Goal: Information Seeking & Learning: Compare options

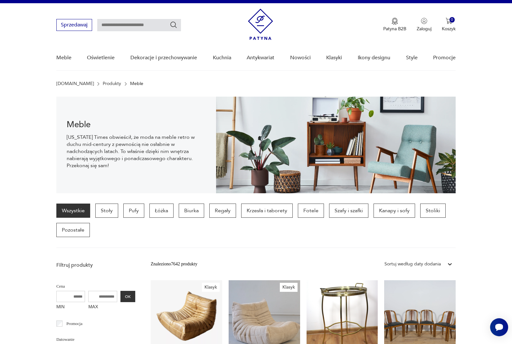
click at [353, 210] on p "Szafy i szafki" at bounding box center [348, 211] width 39 height 14
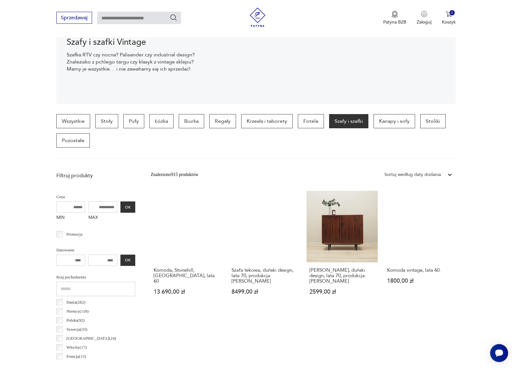
scroll to position [99, 0]
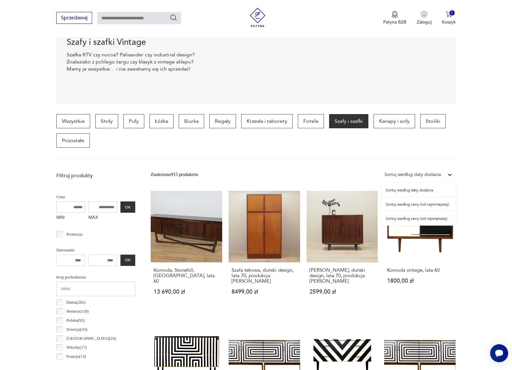
click at [442, 201] on div "Sortuj według ceny (od najmniejszej)" at bounding box center [419, 204] width 74 height 14
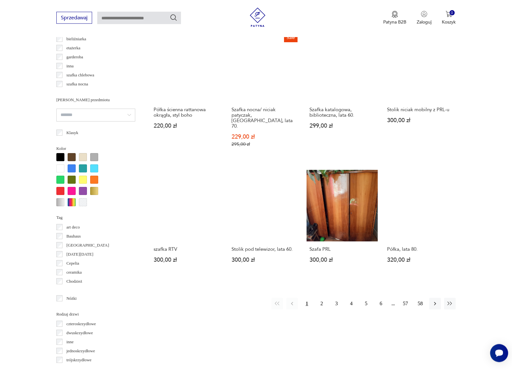
scroll to position [508, 0]
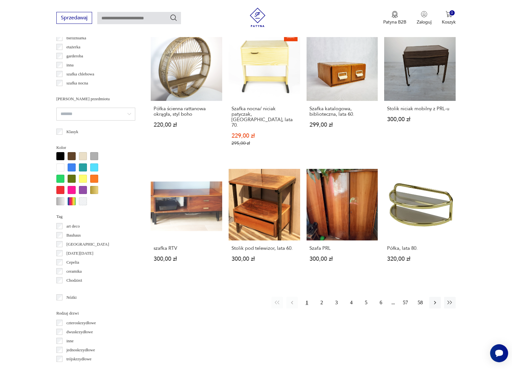
click at [323, 308] on button "2" at bounding box center [322, 303] width 12 height 12
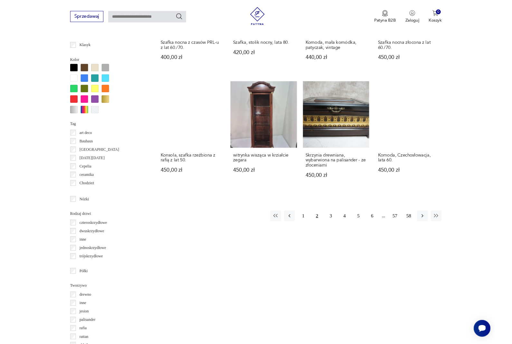
scroll to position [618, 0]
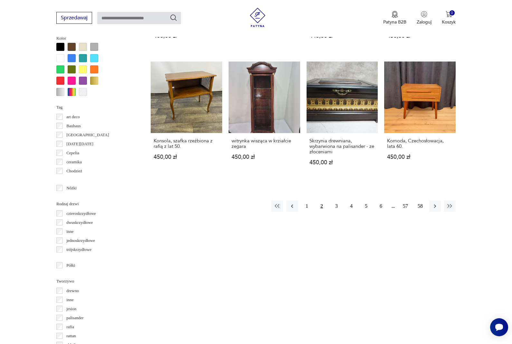
click at [337, 207] on button "3" at bounding box center [337, 206] width 12 height 12
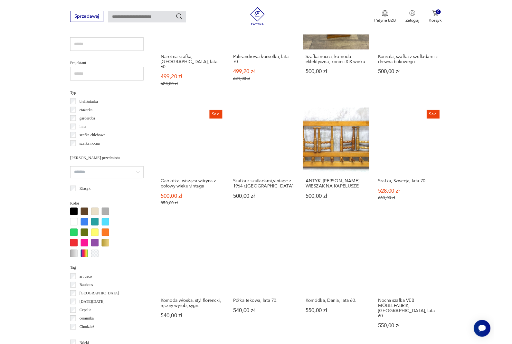
scroll to position [463, 0]
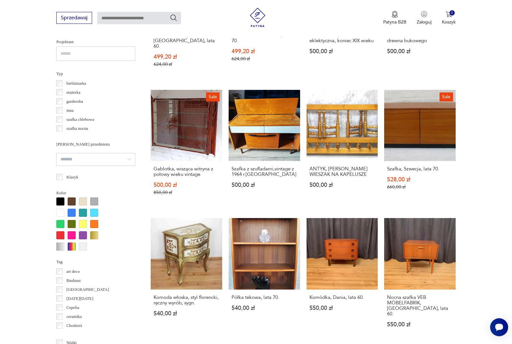
click at [409, 140] on link "Sale Szafka, Szwecja, lata 70. 528,00 zł 660,00 zł" at bounding box center [421, 149] width 72 height 118
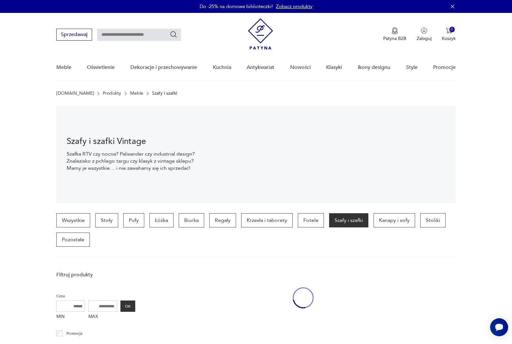
scroll to position [463, 0]
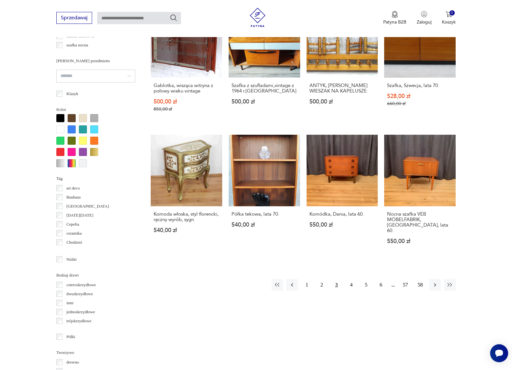
click at [352, 291] on button "4" at bounding box center [352, 285] width 12 height 12
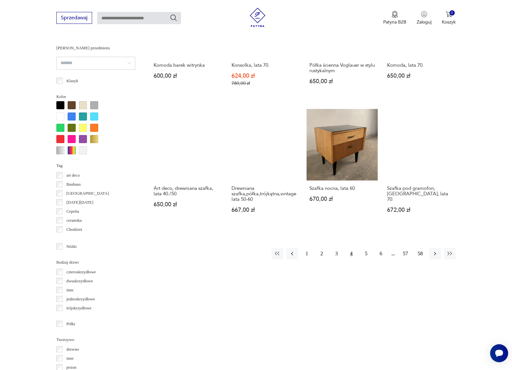
scroll to position [585, 0]
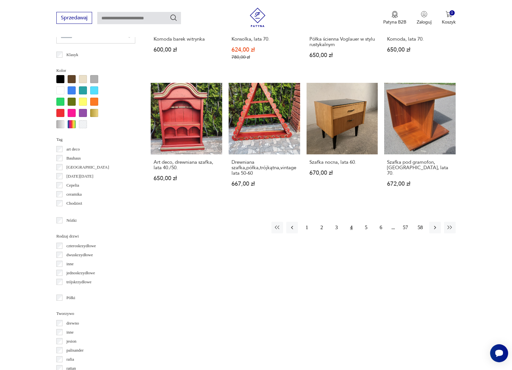
click at [368, 233] on button "5" at bounding box center [367, 228] width 12 height 12
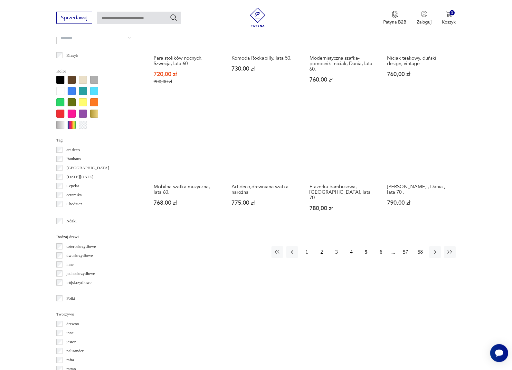
scroll to position [585, 0]
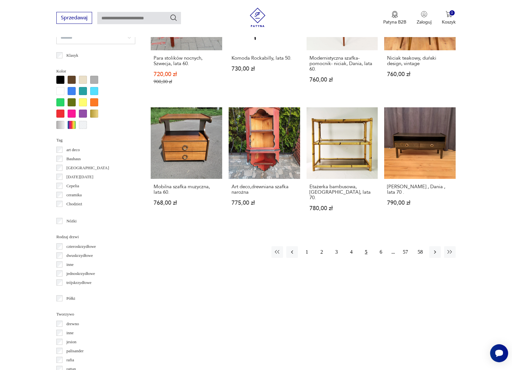
click at [380, 246] on button "6" at bounding box center [381, 252] width 12 height 12
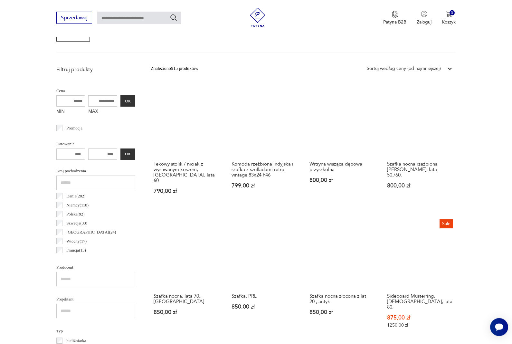
scroll to position [205, 0]
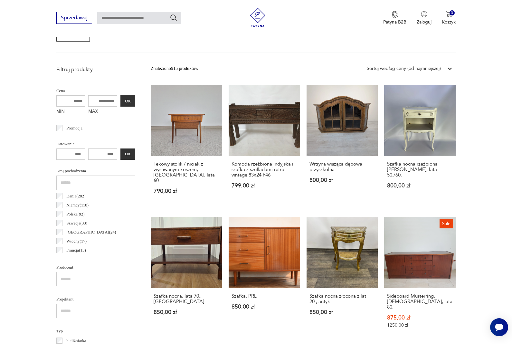
click at [282, 269] on link "Szafka, PRL 850,00 zł" at bounding box center [265, 279] width 72 height 124
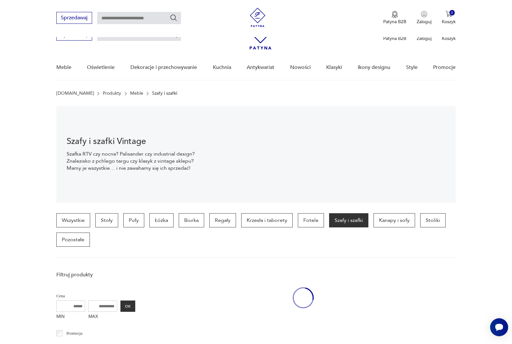
scroll to position [205, 0]
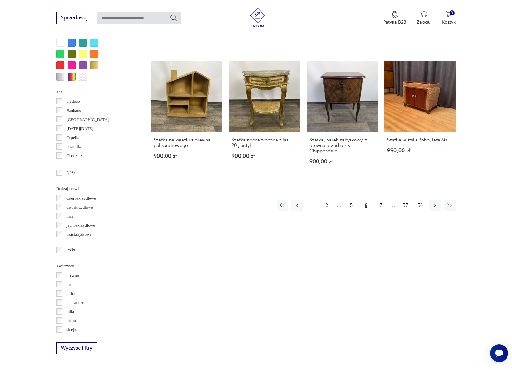
click at [383, 201] on button "7" at bounding box center [381, 206] width 12 height 12
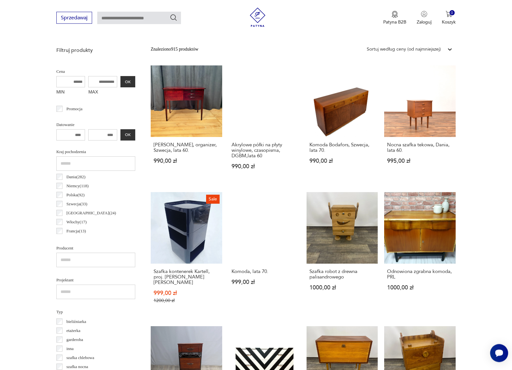
scroll to position [225, 0]
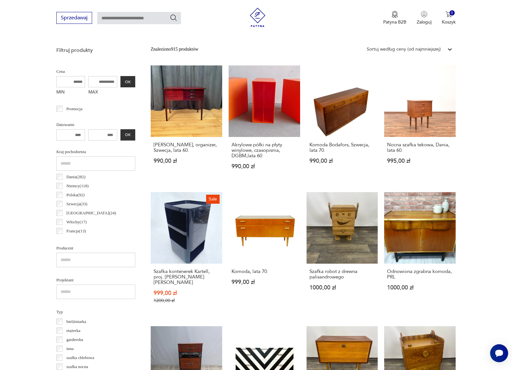
click at [261, 245] on link "Komoda, lata 70. 999,00 zł" at bounding box center [265, 254] width 72 height 124
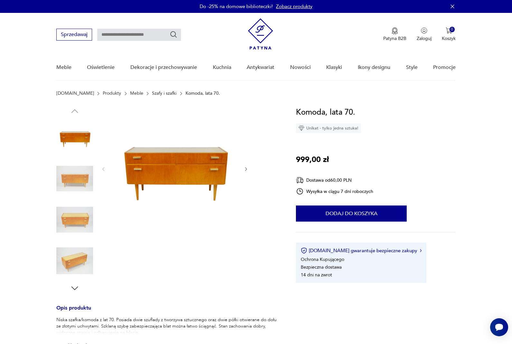
click at [250, 178] on div at bounding box center [168, 199] width 224 height 187
click at [248, 168] on icon "button" at bounding box center [246, 169] width 5 height 5
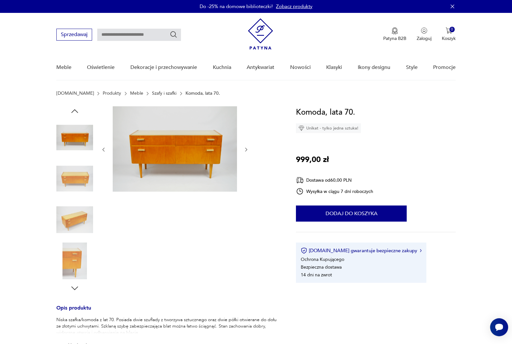
click at [253, 160] on div at bounding box center [168, 199] width 224 height 187
click at [245, 151] on icon "button" at bounding box center [246, 149] width 5 height 5
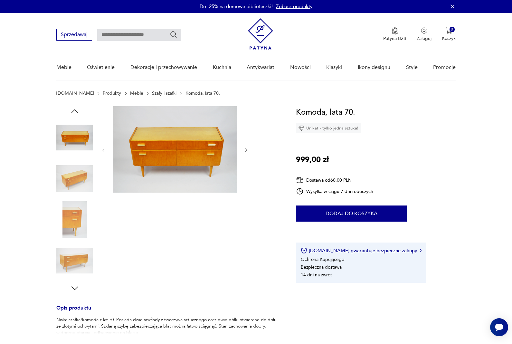
click at [247, 152] on icon "button" at bounding box center [246, 150] width 5 height 5
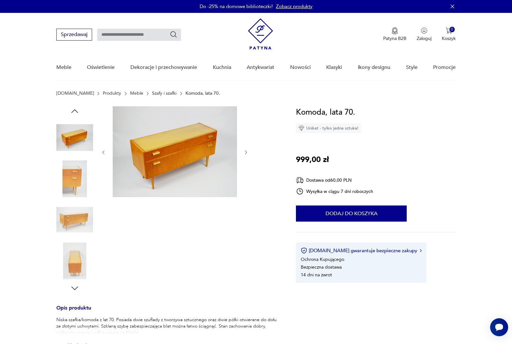
click at [248, 151] on icon "button" at bounding box center [246, 152] width 5 height 5
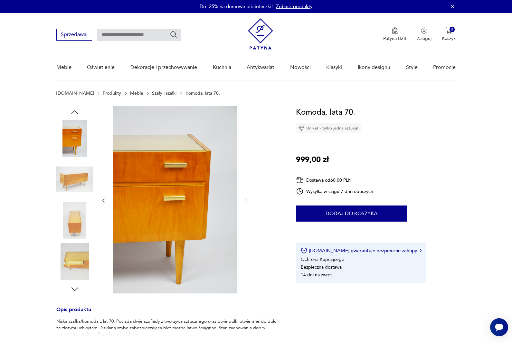
click at [248, 203] on icon "button" at bounding box center [246, 200] width 5 height 5
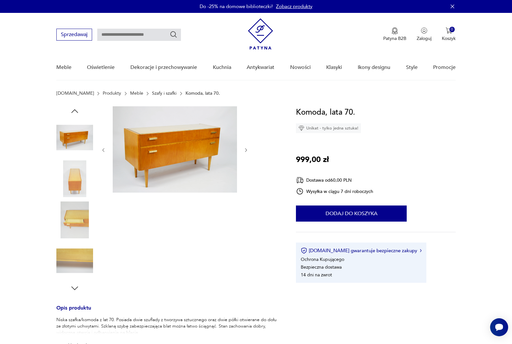
click at [74, 178] on img at bounding box center [74, 179] width 37 height 37
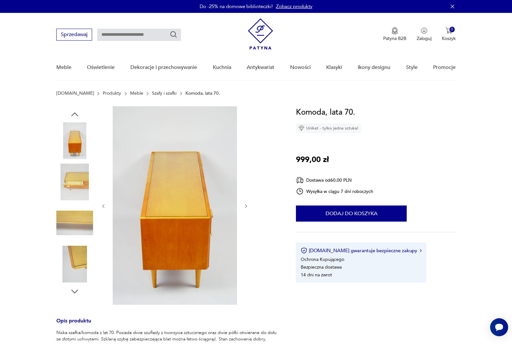
click at [64, 182] on img at bounding box center [74, 182] width 37 height 37
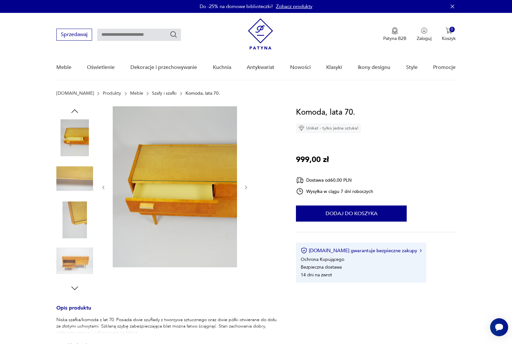
click at [67, 192] on img at bounding box center [74, 179] width 37 height 37
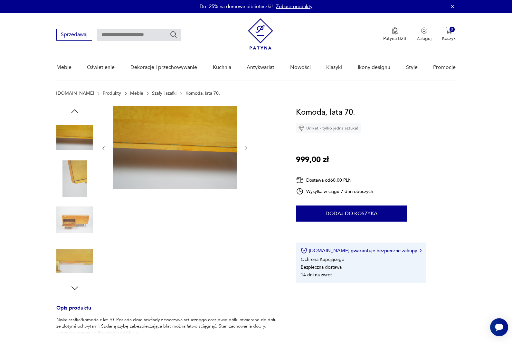
click at [71, 202] on img at bounding box center [74, 219] width 37 height 37
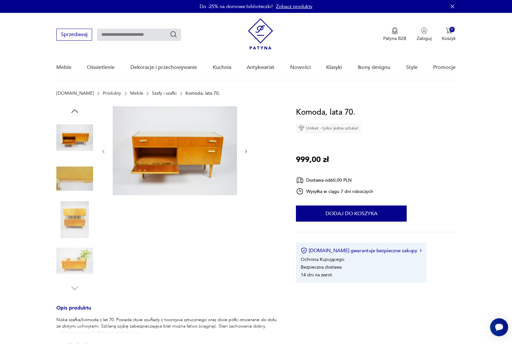
click at [70, 184] on img at bounding box center [74, 179] width 37 height 37
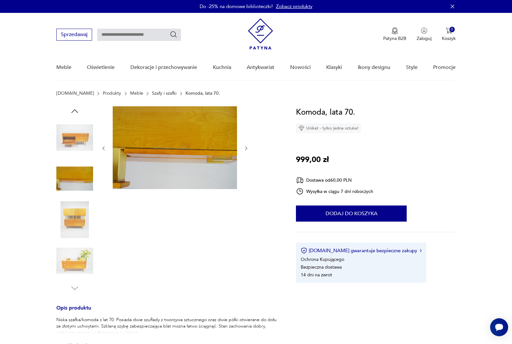
click at [68, 207] on img at bounding box center [74, 219] width 37 height 37
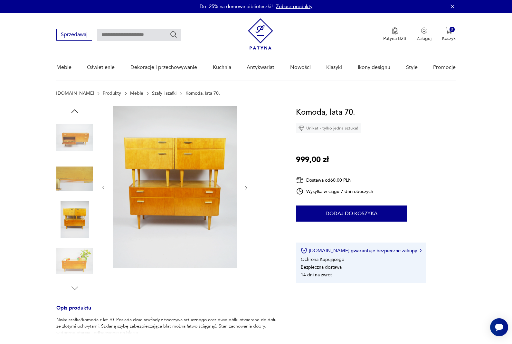
click at [70, 256] on img at bounding box center [74, 261] width 37 height 37
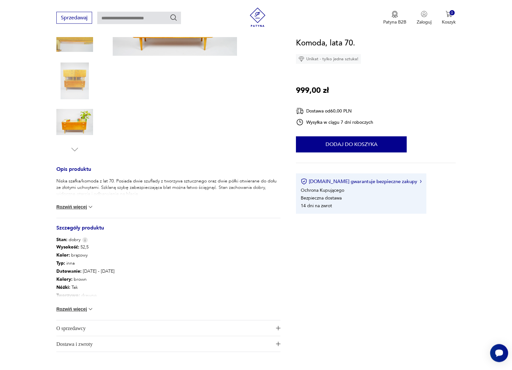
scroll to position [140, 0]
click at [65, 207] on button "Rozwiń więcej" at bounding box center [74, 206] width 37 height 6
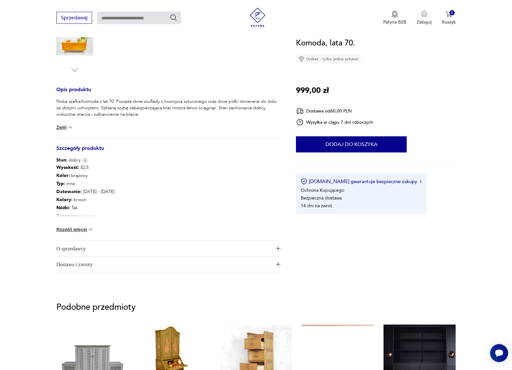
scroll to position [219, 0]
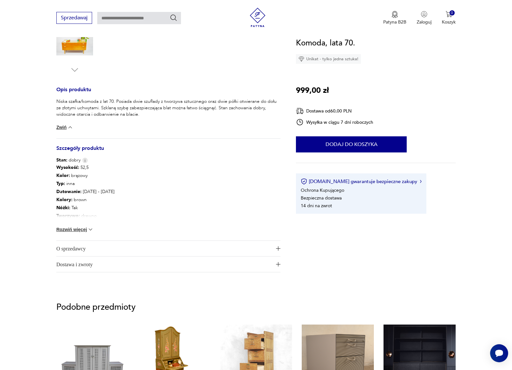
click at [68, 227] on button "Rozwiń więcej" at bounding box center [74, 229] width 37 height 6
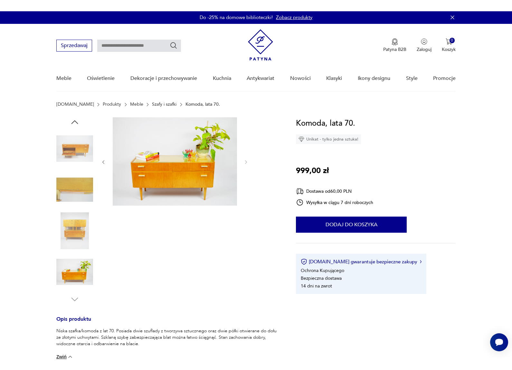
scroll to position [0, 0]
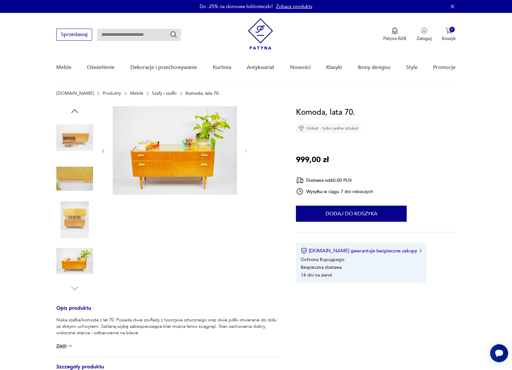
click at [208, 168] on img at bounding box center [175, 150] width 124 height 88
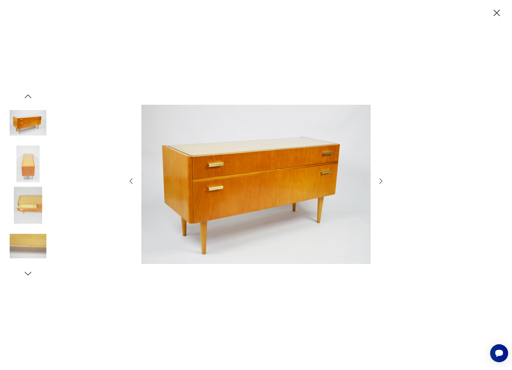
click at [502, 13] on icon "button" at bounding box center [497, 12] width 11 height 11
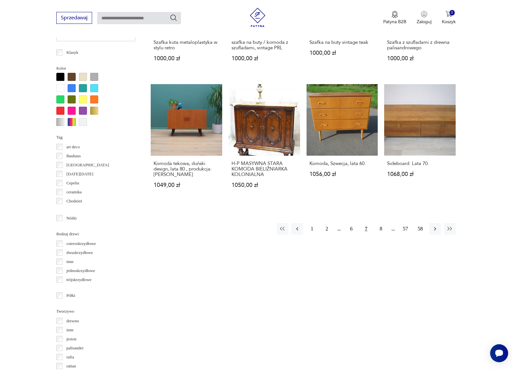
scroll to position [589, 0]
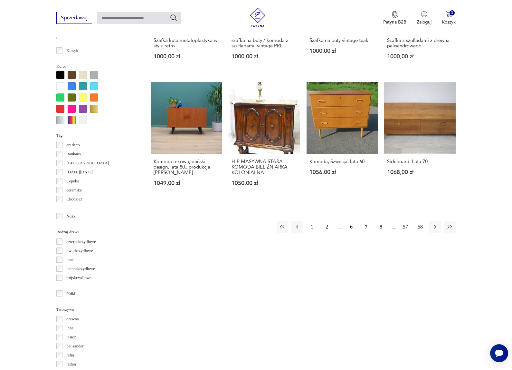
click at [380, 233] on button "8" at bounding box center [381, 227] width 12 height 12
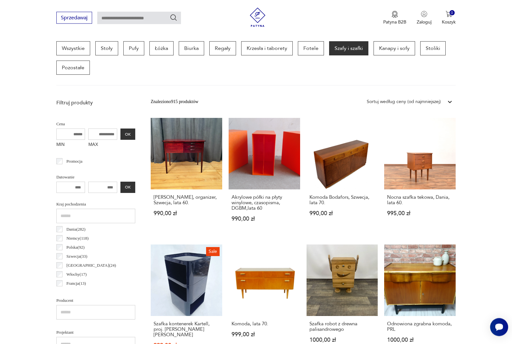
scroll to position [171, 0]
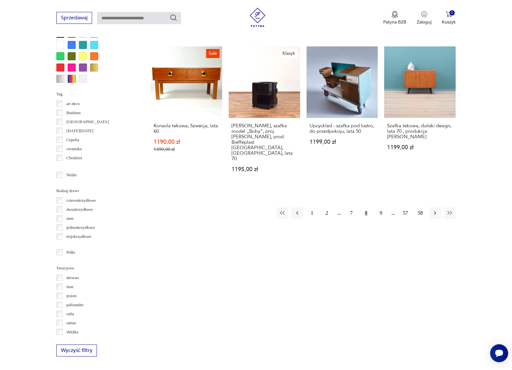
click at [383, 207] on button "9" at bounding box center [381, 213] width 12 height 12
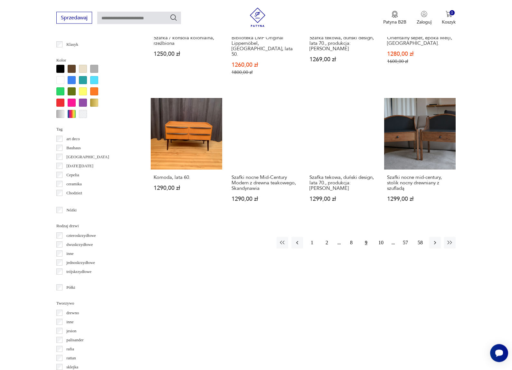
scroll to position [597, 0]
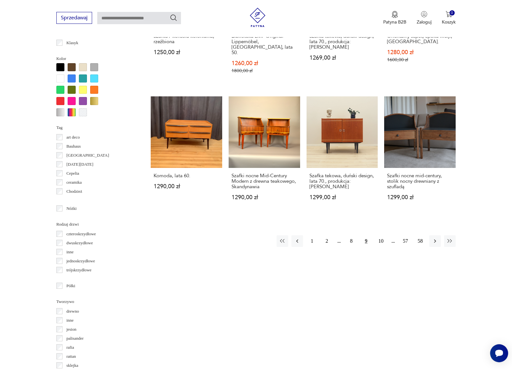
click at [434, 238] on icon "button" at bounding box center [435, 241] width 6 height 6
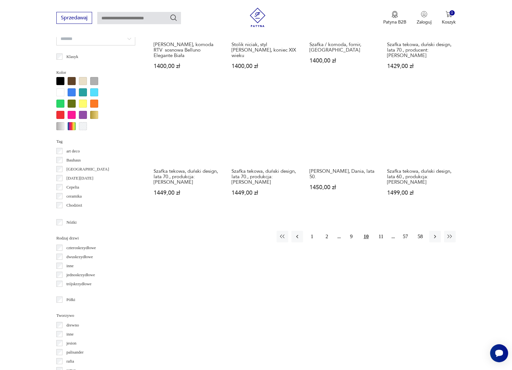
scroll to position [596, 0]
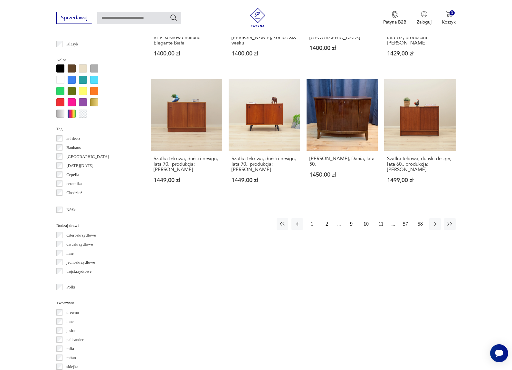
click at [382, 218] on button "11" at bounding box center [381, 224] width 12 height 12
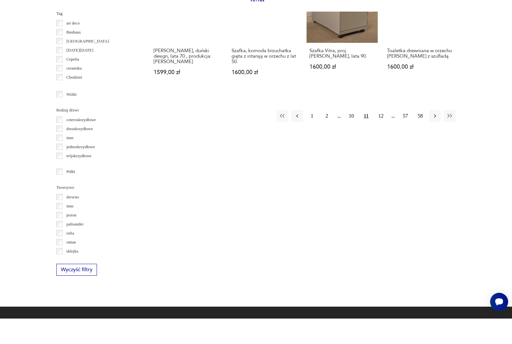
scroll to position [711, 0]
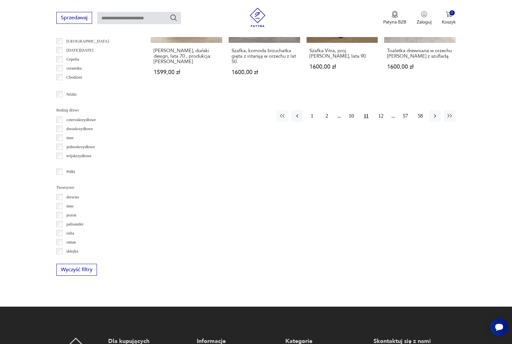
click at [381, 122] on button "12" at bounding box center [381, 116] width 12 height 12
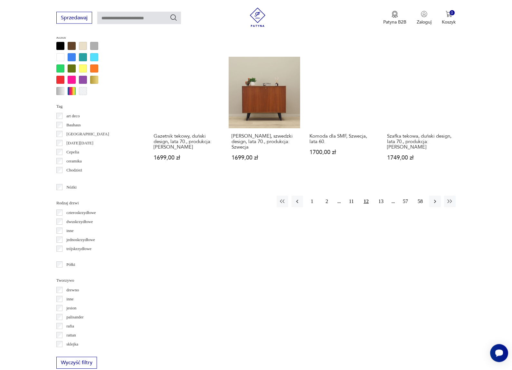
scroll to position [638, 0]
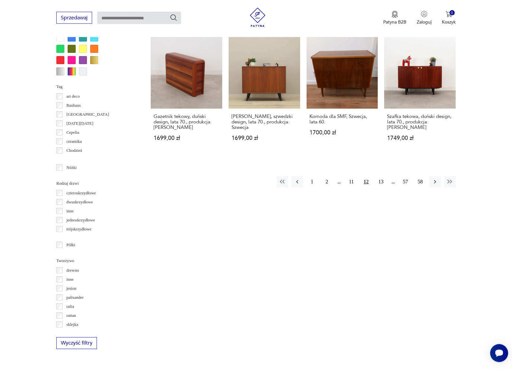
click at [382, 186] on button "13" at bounding box center [381, 182] width 12 height 12
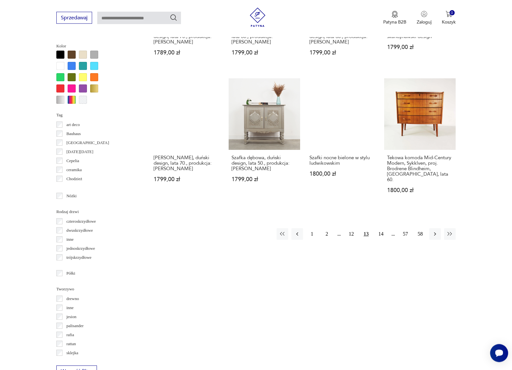
scroll to position [610, 0]
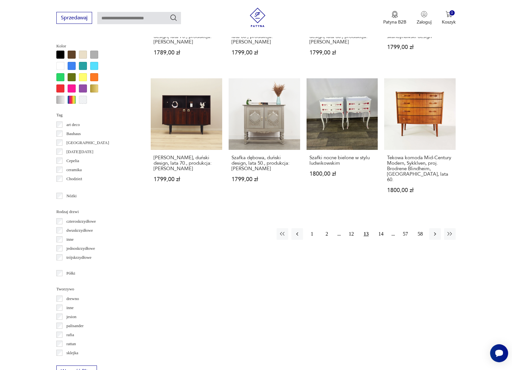
click at [380, 236] on button "14" at bounding box center [381, 234] width 12 height 12
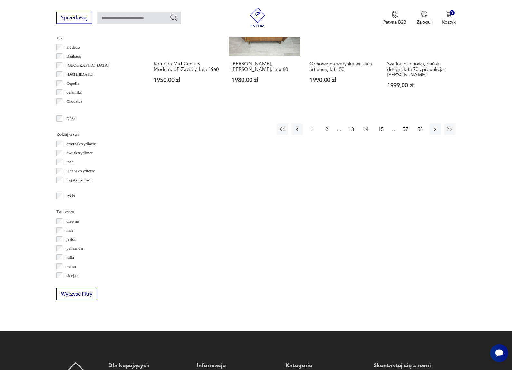
scroll to position [687, 0]
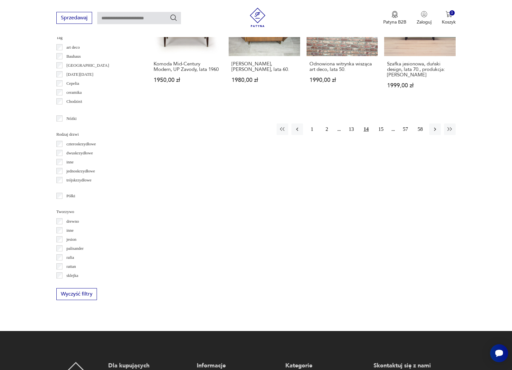
click at [382, 135] on button "15" at bounding box center [381, 129] width 12 height 12
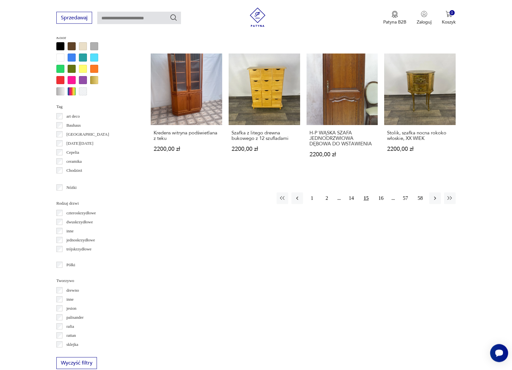
scroll to position [618, 0]
click at [381, 204] on button "16" at bounding box center [381, 198] width 12 height 12
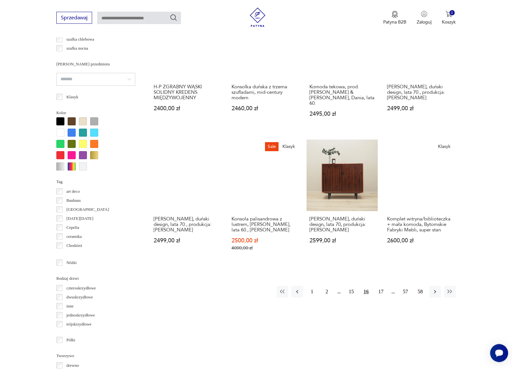
scroll to position [559, 0]
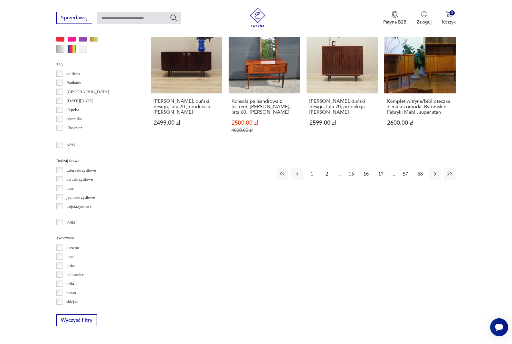
click at [383, 171] on button "17" at bounding box center [381, 174] width 12 height 12
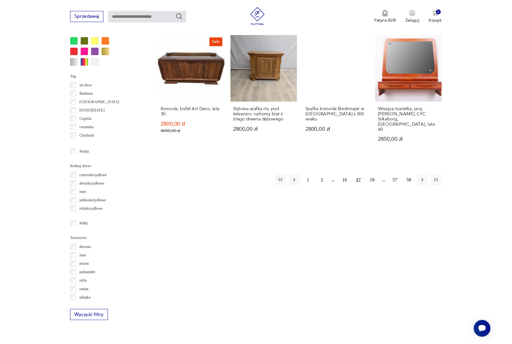
scroll to position [643, 0]
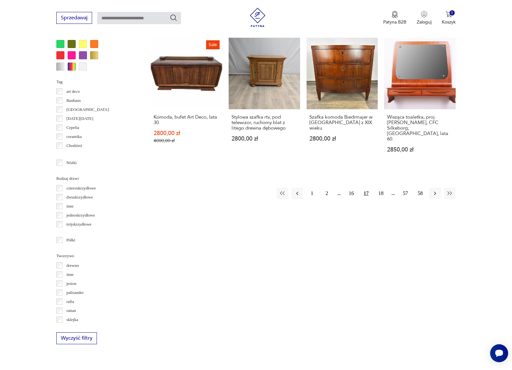
click at [382, 191] on button "18" at bounding box center [381, 194] width 12 height 12
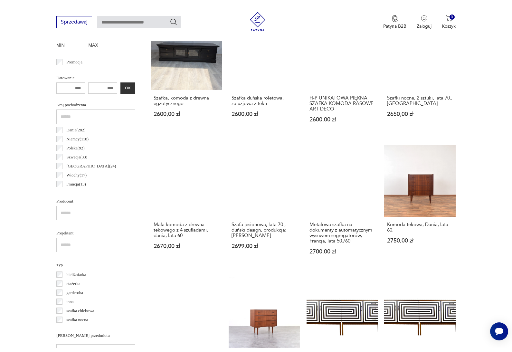
scroll to position [171, 0]
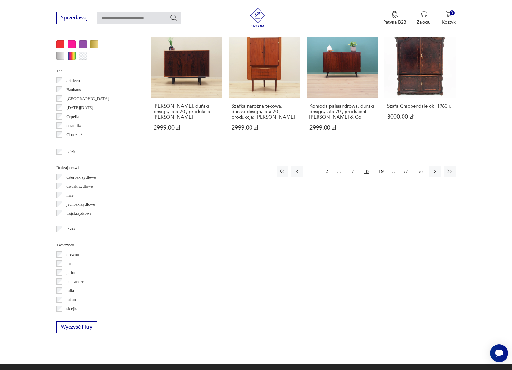
click at [382, 175] on button "19" at bounding box center [381, 172] width 12 height 12
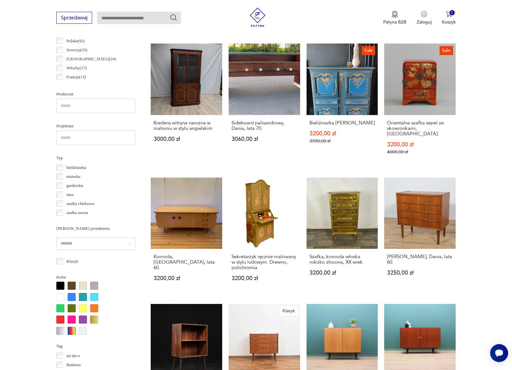
scroll to position [379, 0]
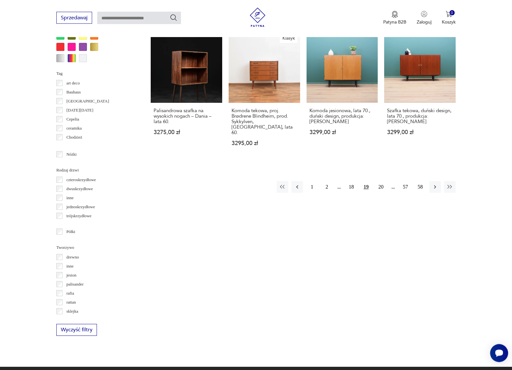
click at [385, 190] on button "20" at bounding box center [381, 187] width 12 height 12
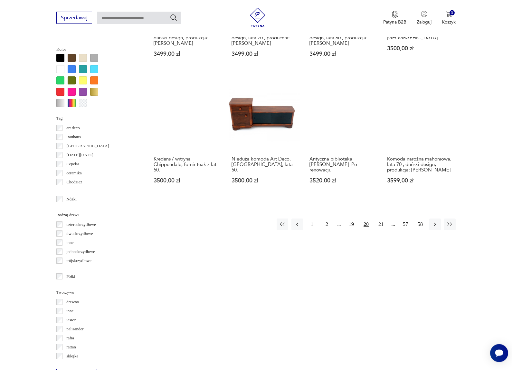
scroll to position [616, 0]
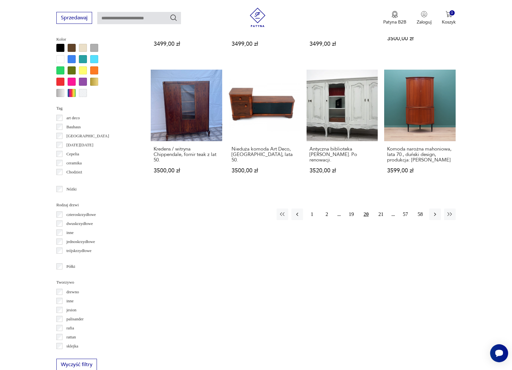
click at [381, 214] on button "21" at bounding box center [381, 215] width 12 height 12
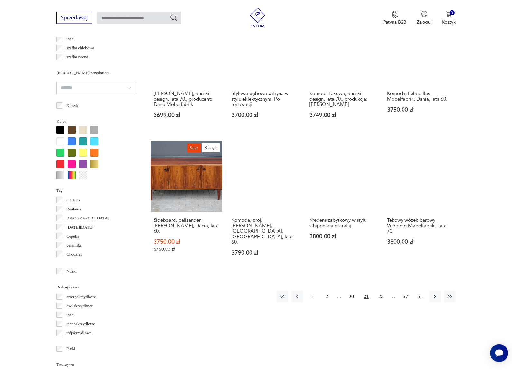
scroll to position [540, 0]
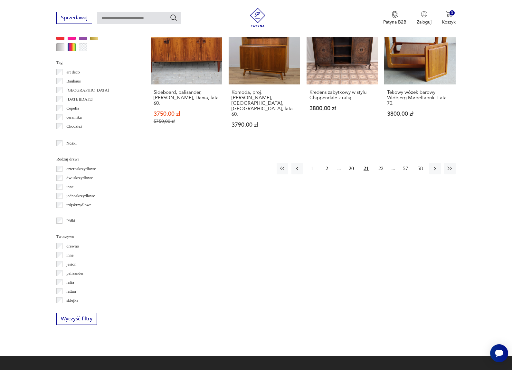
click at [381, 169] on button "22" at bounding box center [381, 169] width 12 height 12
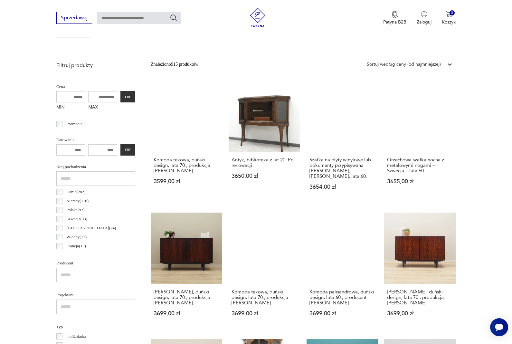
scroll to position [171, 0]
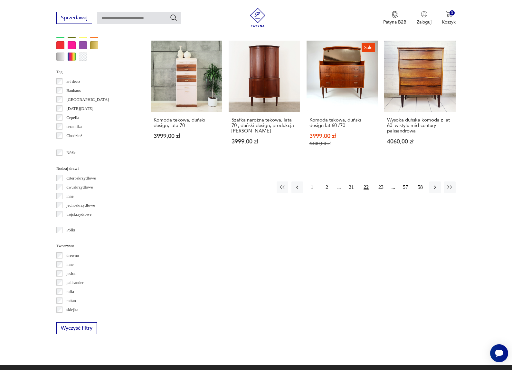
click at [384, 193] on button "23" at bounding box center [381, 187] width 12 height 12
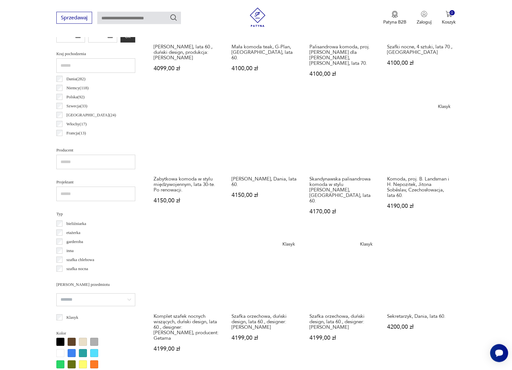
scroll to position [323, 0]
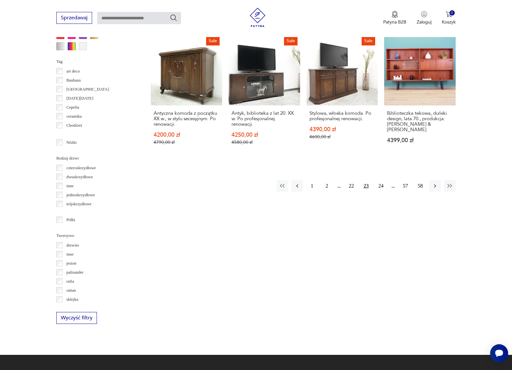
click at [379, 182] on button "24" at bounding box center [381, 186] width 12 height 12
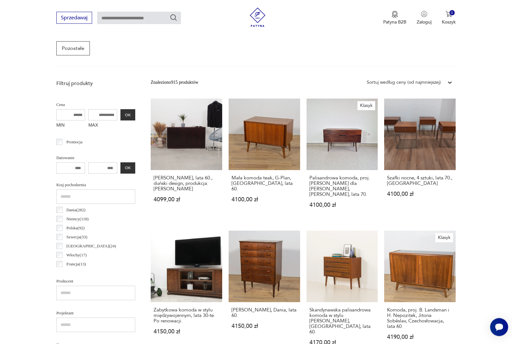
scroll to position [171, 0]
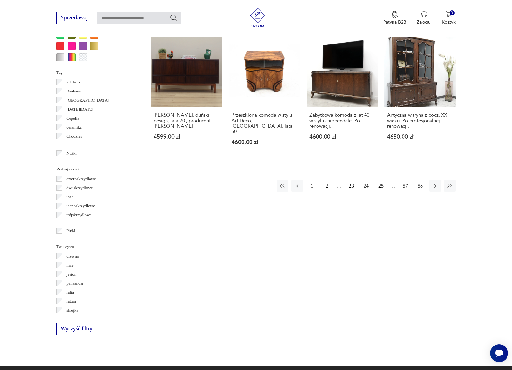
click at [379, 191] on button "25" at bounding box center [381, 186] width 12 height 12
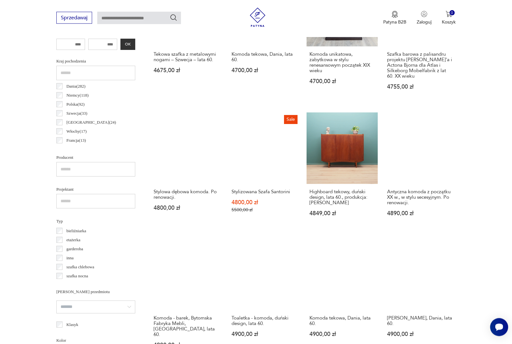
scroll to position [315, 0]
